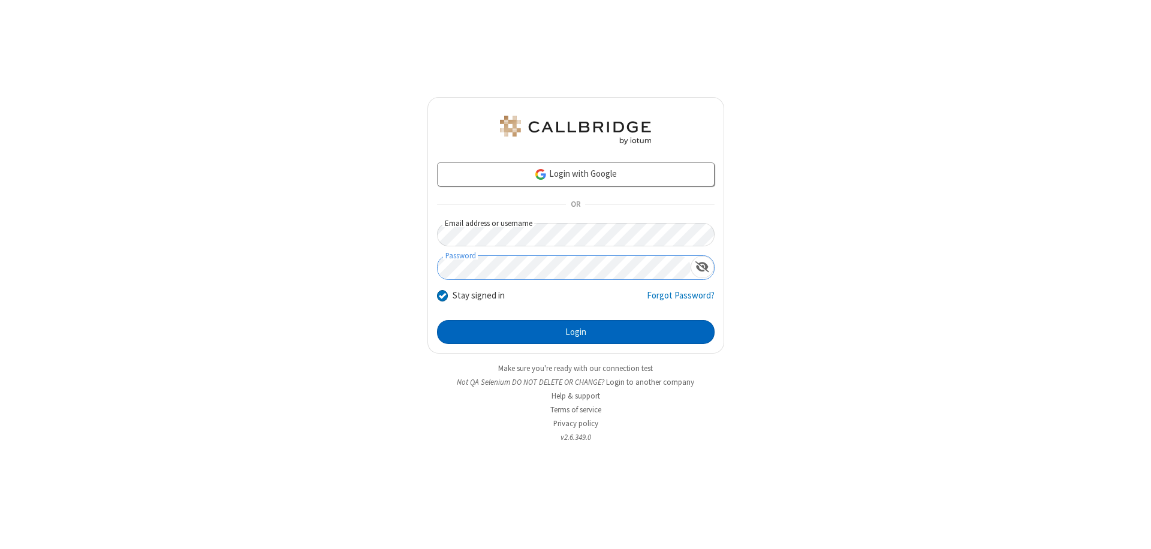
click at [575, 332] on button "Login" at bounding box center [576, 332] width 278 height 24
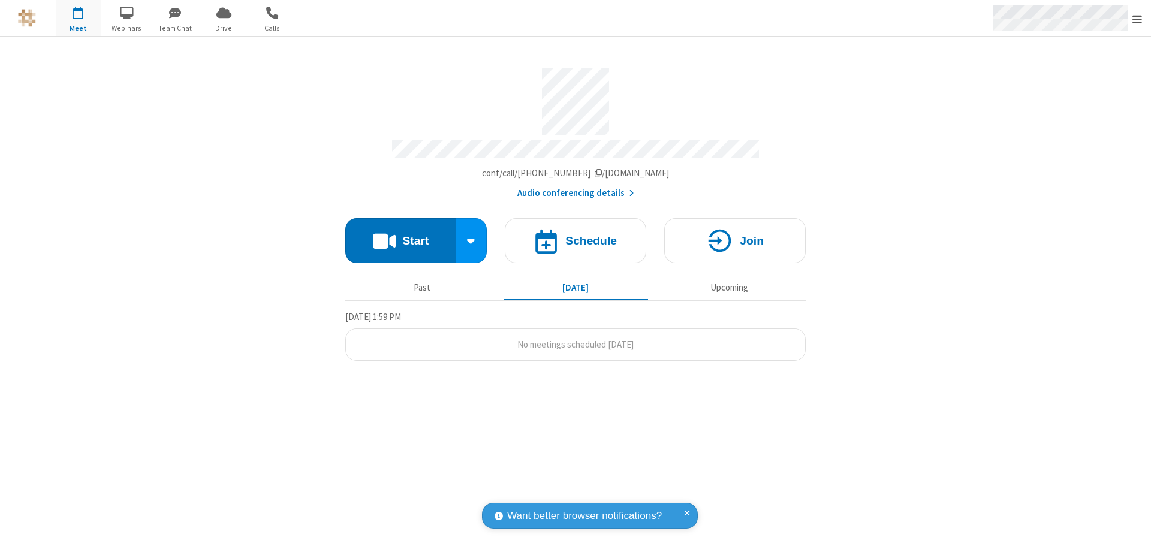
click at [1137, 19] on span "Open menu" at bounding box center [1137, 19] width 10 height 12
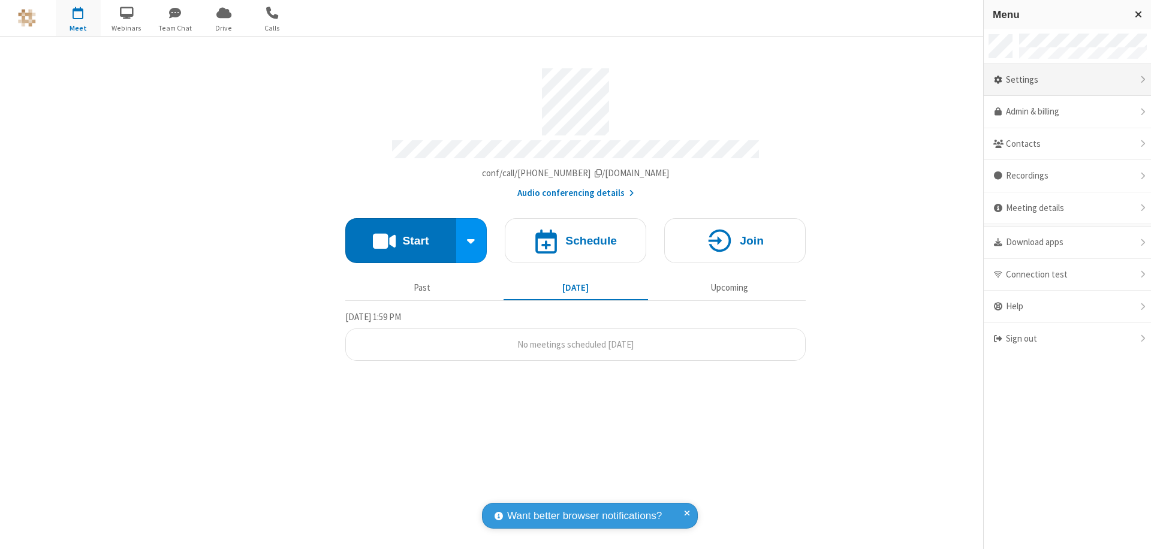
click at [1067, 80] on div "Settings" at bounding box center [1067, 80] width 167 height 32
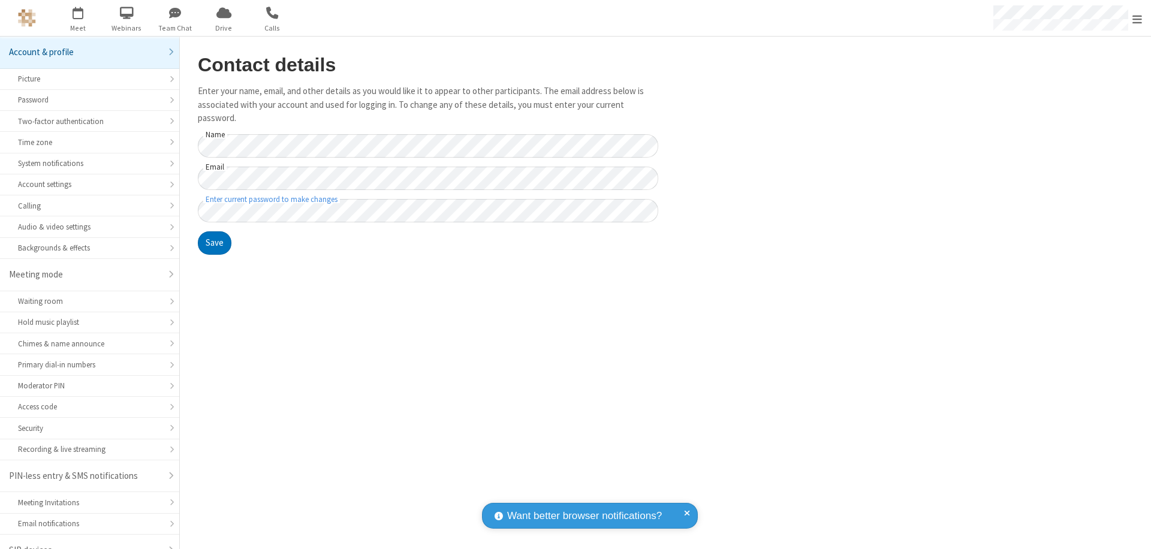
scroll to position [17, 0]
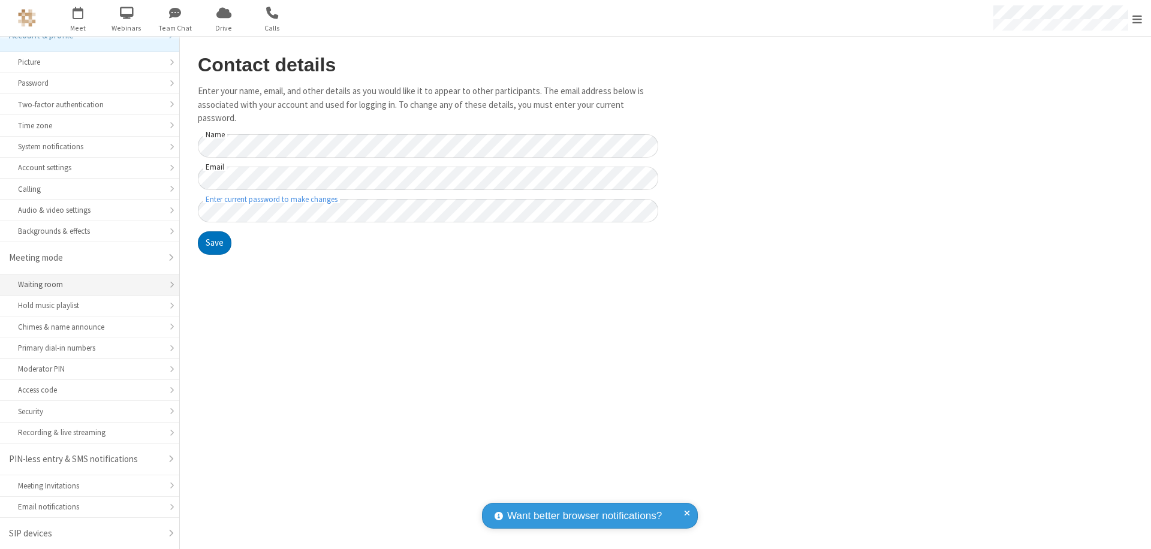
click at [85, 285] on div "Waiting room" at bounding box center [89, 284] width 143 height 11
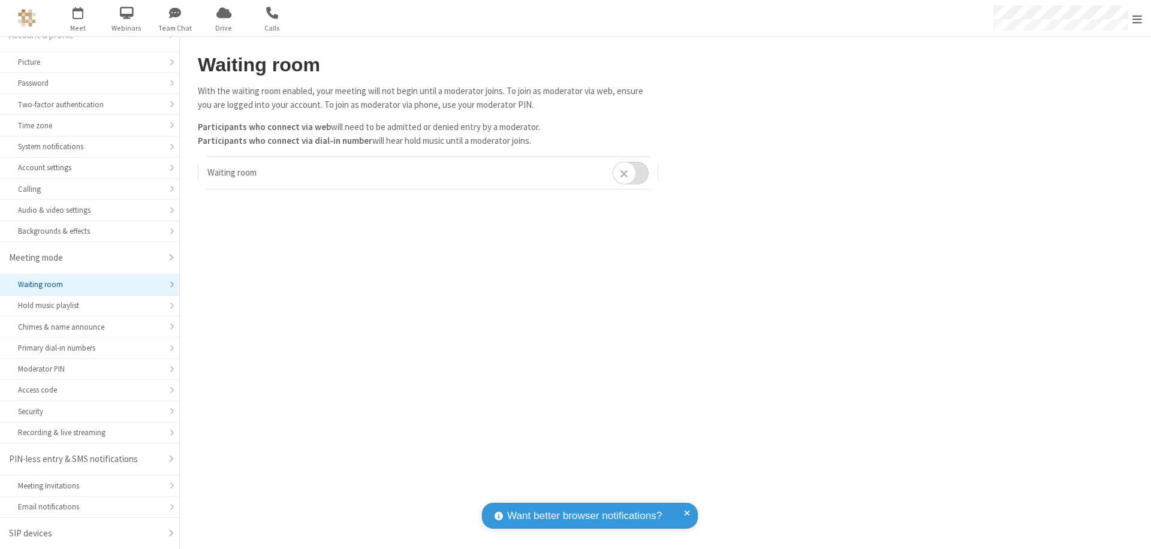
click at [631, 173] on input "checkbox" at bounding box center [631, 172] width 36 height 23
checkbox input "true"
click at [1137, 18] on span "Open menu" at bounding box center [1137, 19] width 10 height 12
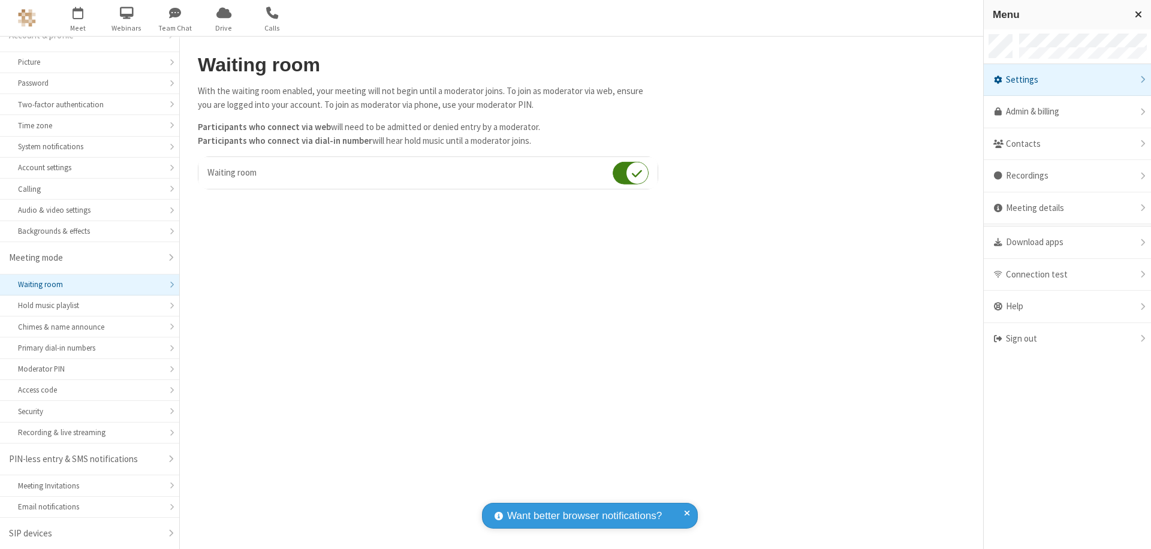
click at [1067, 339] on div "Sign out" at bounding box center [1067, 339] width 167 height 32
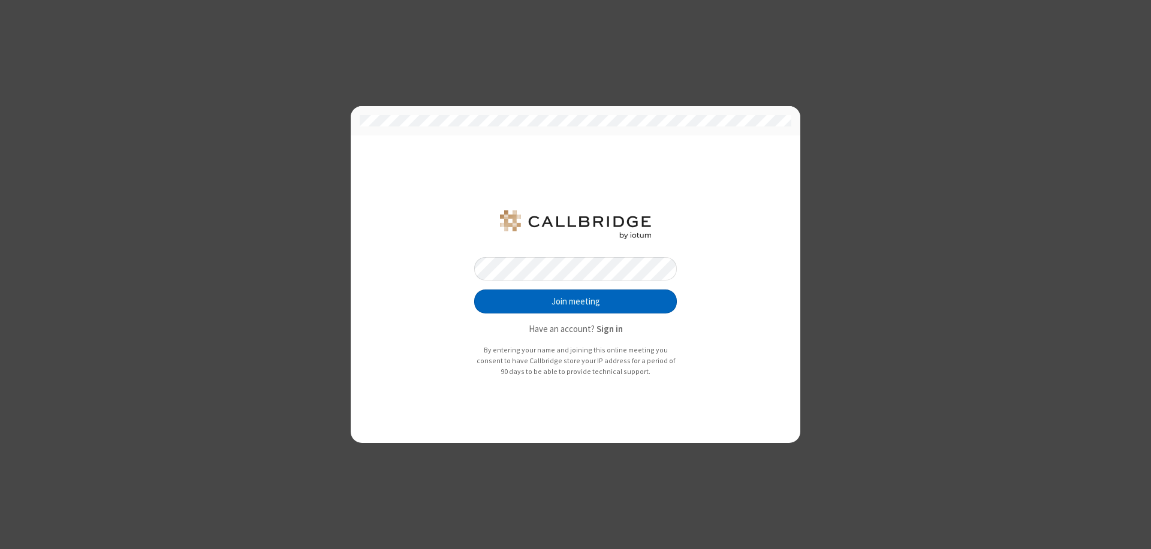
click at [575, 301] on button "Join meeting" at bounding box center [575, 302] width 203 height 24
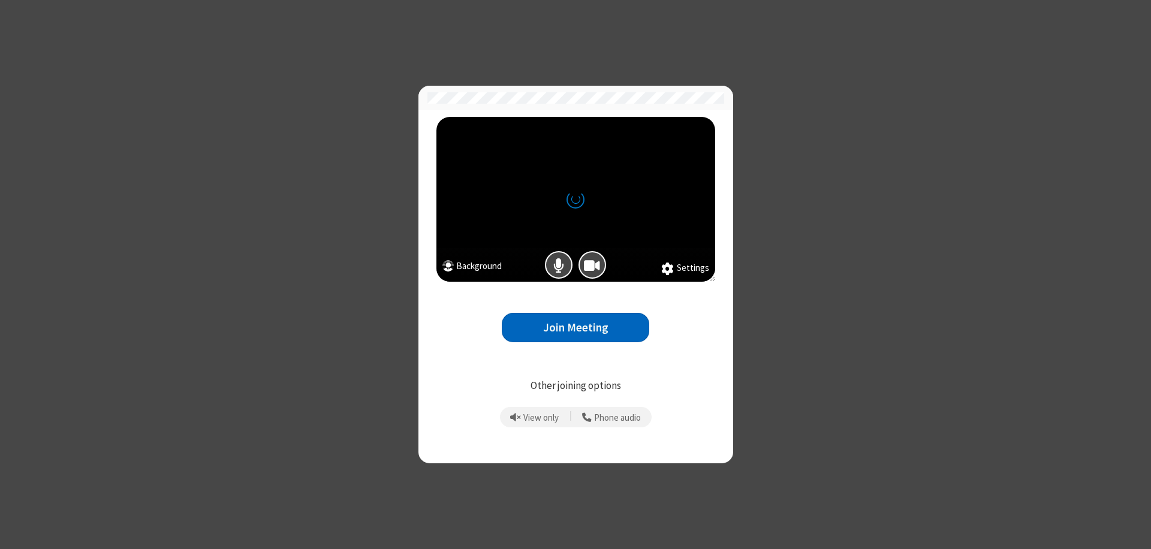
click at [575, 327] on button "Join Meeting" at bounding box center [575, 327] width 147 height 29
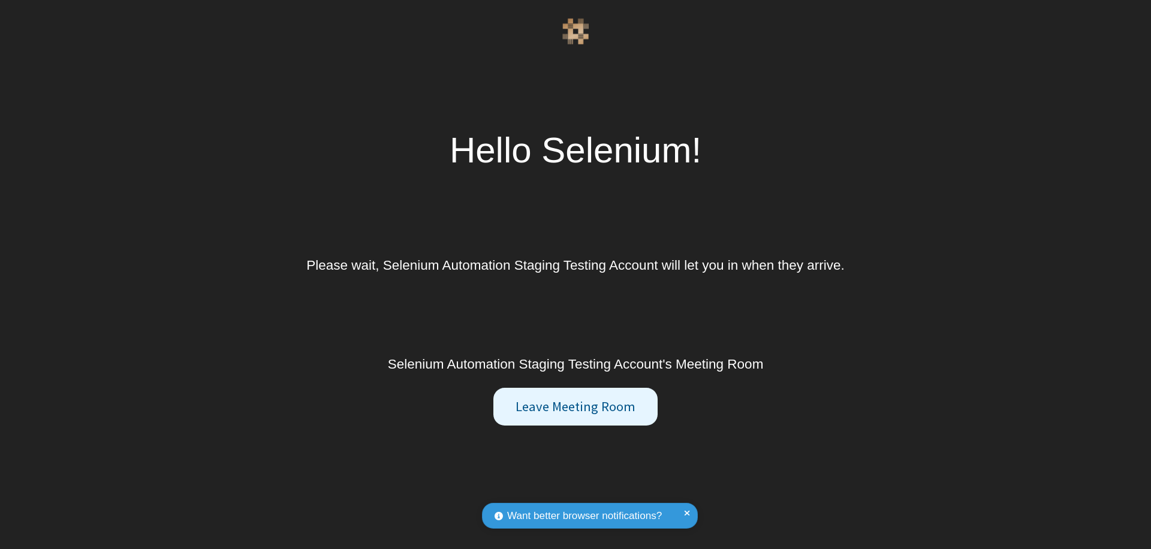
click at [575, 406] on button "Leave Meeting Room" at bounding box center [575, 407] width 164 height 38
